Goal: Information Seeking & Learning: Check status

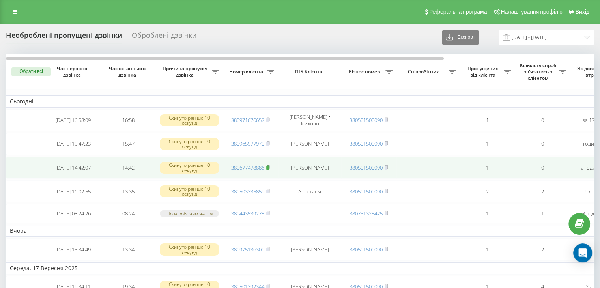
click at [268, 167] on rect at bounding box center [267, 168] width 2 height 4
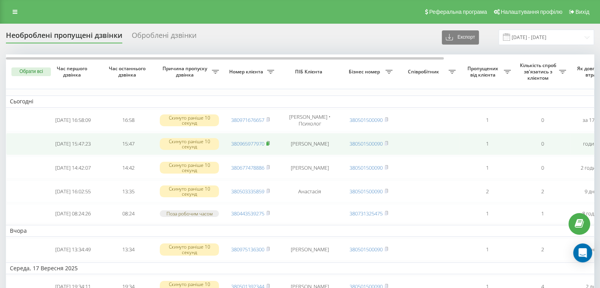
click at [266, 141] on span "380965977970" at bounding box center [250, 143] width 39 height 7
click at [267, 144] on rect at bounding box center [267, 144] width 2 height 4
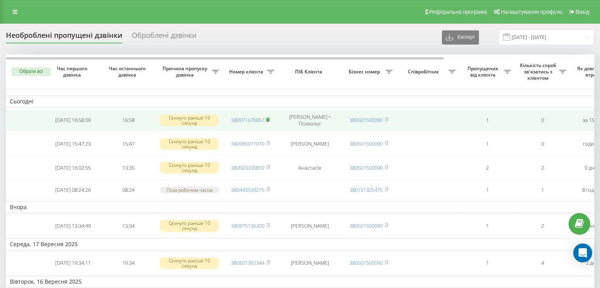
click at [268, 118] on rect at bounding box center [267, 120] width 2 height 4
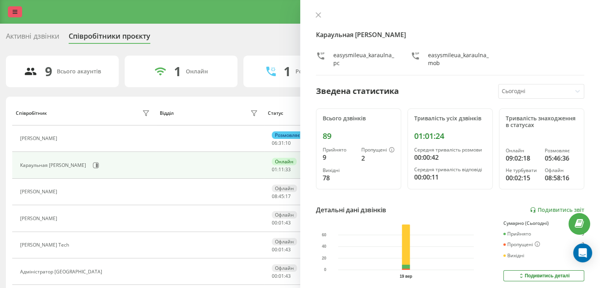
click at [13, 10] on icon at bounding box center [15, 12] width 5 height 6
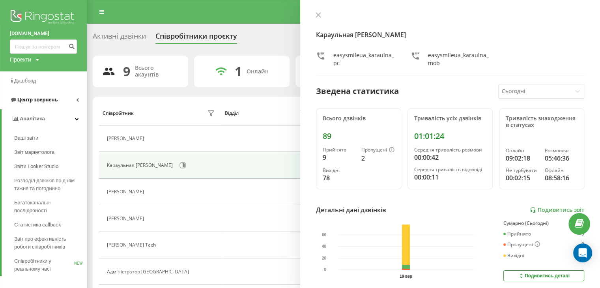
click at [56, 100] on link "Центр звернень" at bounding box center [43, 99] width 87 height 19
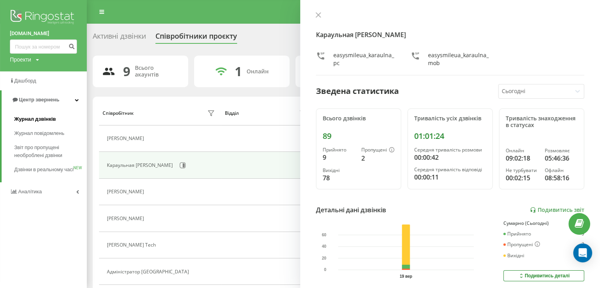
click at [53, 119] on span "Журнал дзвінків" at bounding box center [35, 119] width 42 height 8
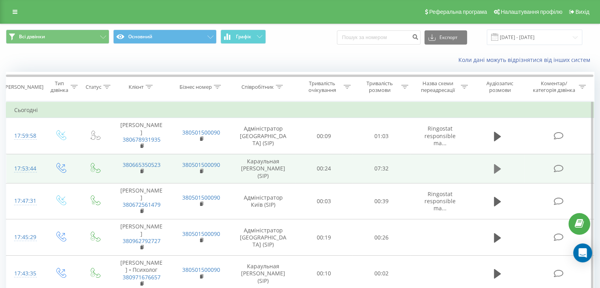
click at [497, 168] on icon at bounding box center [496, 168] width 7 height 11
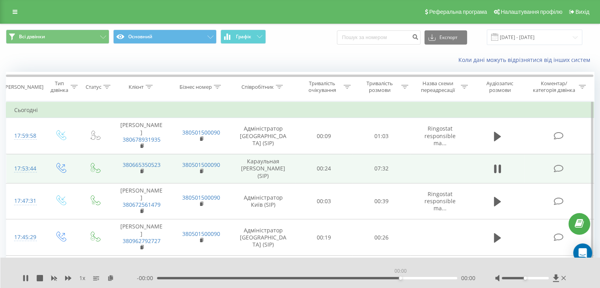
click at [399, 278] on div "00:00" at bounding box center [307, 278] width 300 height 2
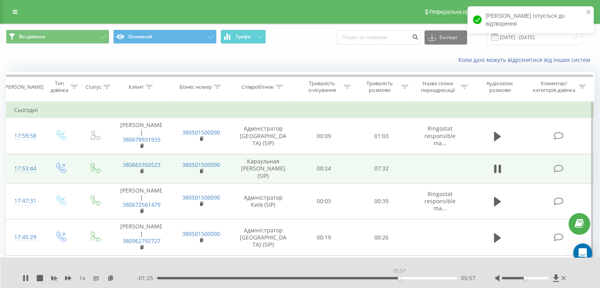
click at [399, 278] on div "05:57" at bounding box center [307, 278] width 300 height 2
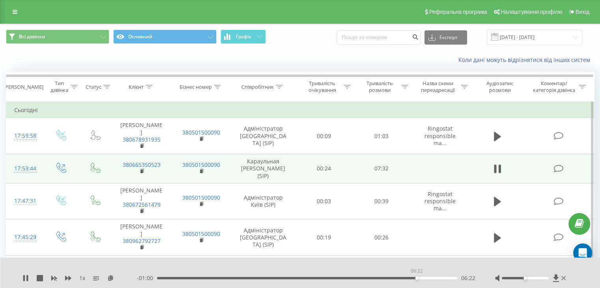
click at [416, 277] on div "06:22" at bounding box center [307, 278] width 300 height 2
click at [408, 277] on div "06:11" at bounding box center [307, 278] width 300 height 2
click at [26, 279] on icon at bounding box center [25, 278] width 6 height 6
click at [14, 13] on icon at bounding box center [15, 12] width 5 height 6
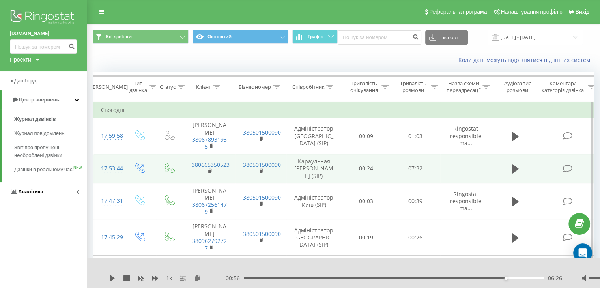
click at [48, 194] on link "Аналiтика" at bounding box center [43, 191] width 87 height 19
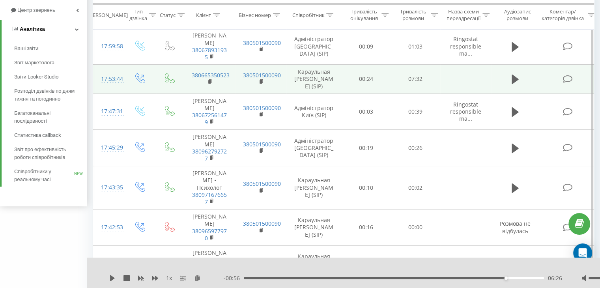
scroll to position [91, 0]
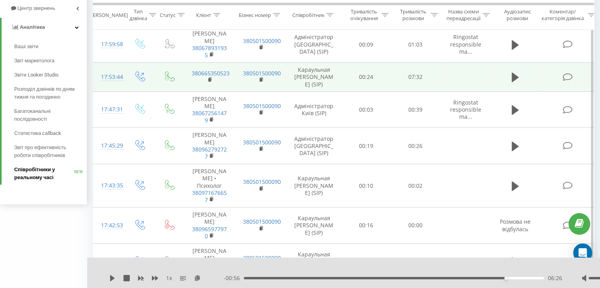
click at [46, 176] on span "Співробітники у реальному часі" at bounding box center [44, 174] width 60 height 16
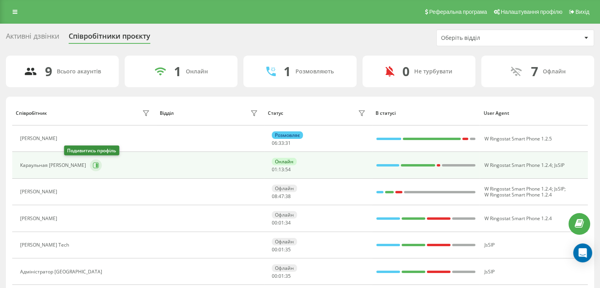
click at [96, 166] on icon at bounding box center [97, 165] width 2 height 4
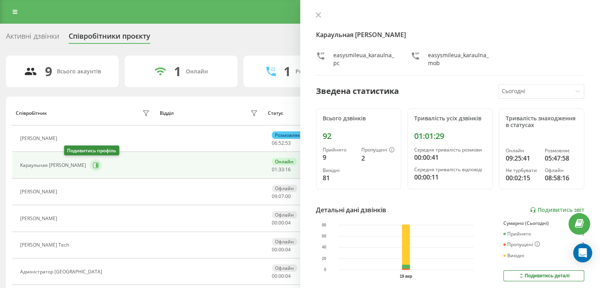
click at [93, 167] on icon at bounding box center [96, 165] width 6 height 6
